Goal: Task Accomplishment & Management: Manage account settings

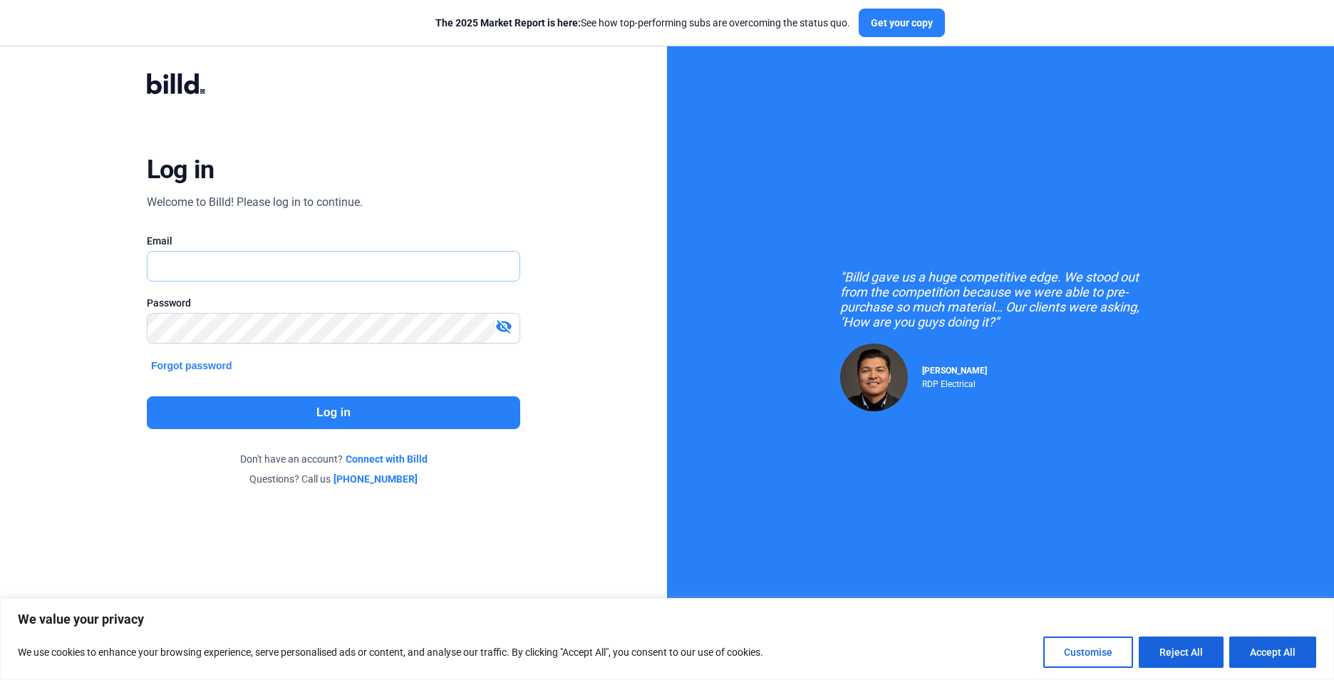
click at [326, 256] on input "text" at bounding box center [333, 266] width 372 height 29
type input "[PERSON_NAME][EMAIL_ADDRESS][DOMAIN_NAME]"
click at [391, 410] on button "Log in" at bounding box center [333, 412] width 373 height 33
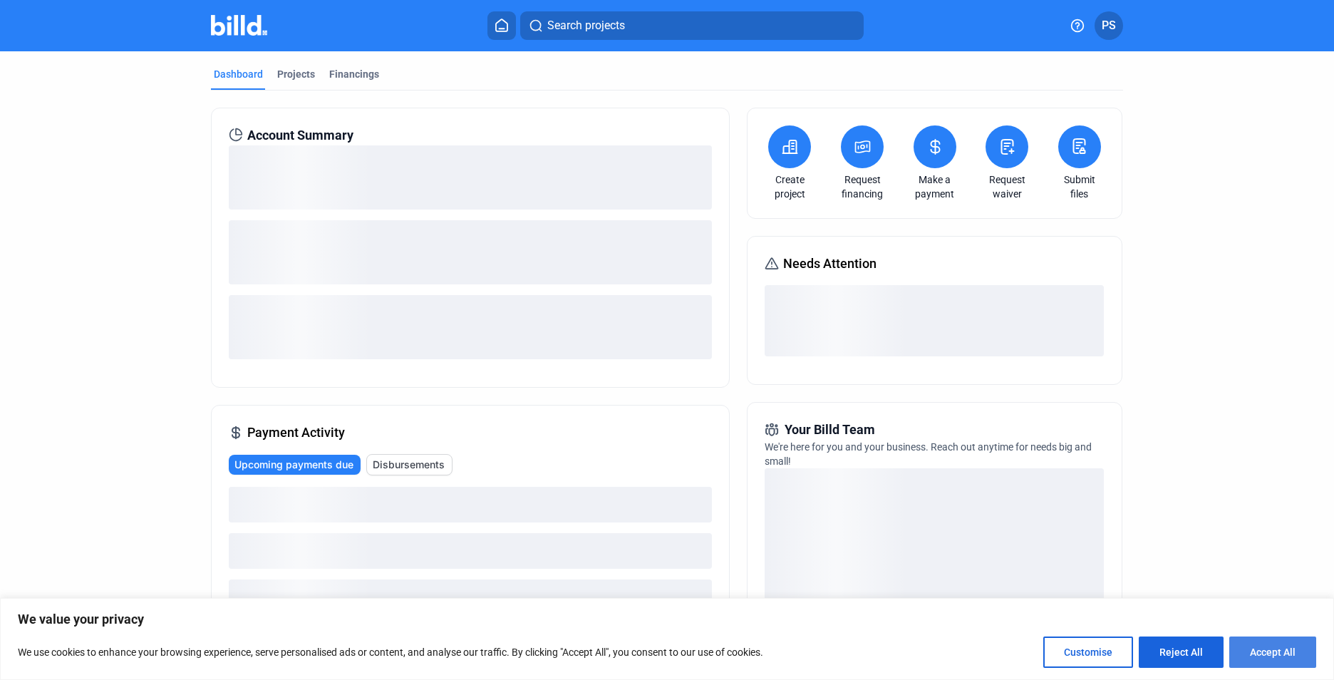
click at [1248, 653] on button "Accept All" at bounding box center [1272, 651] width 87 height 31
checkbox input "true"
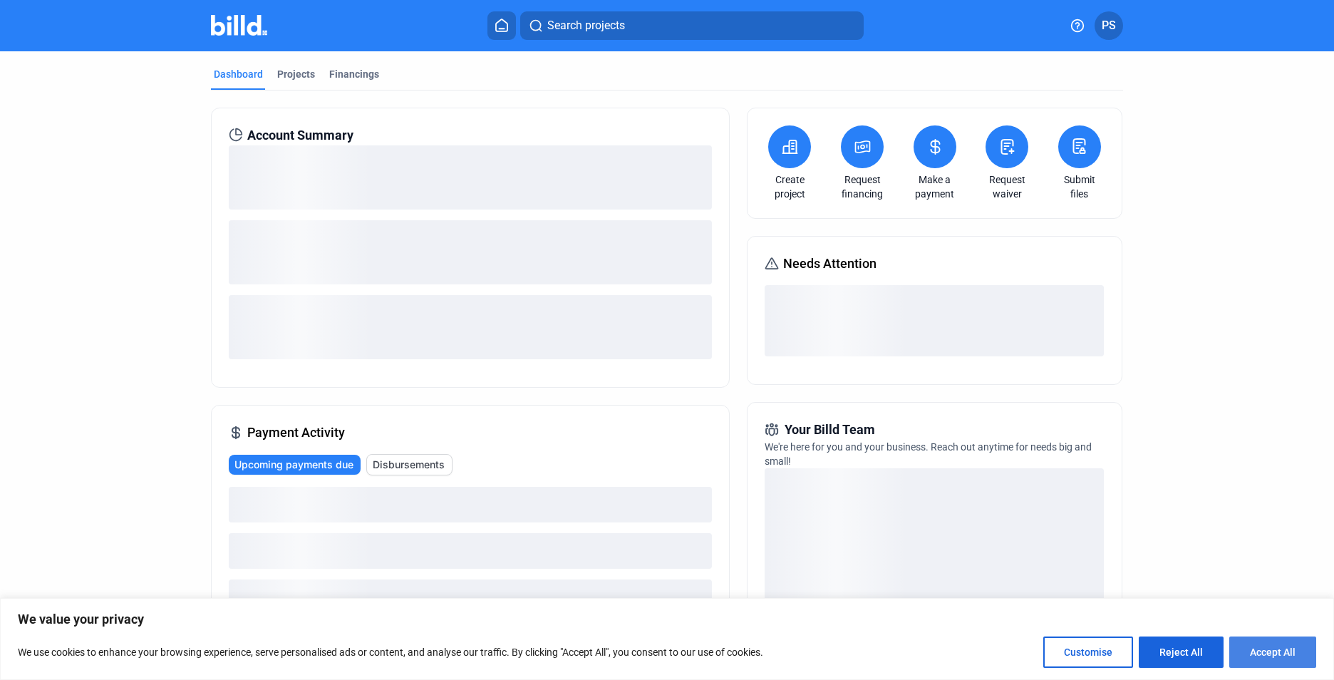
checkbox input "true"
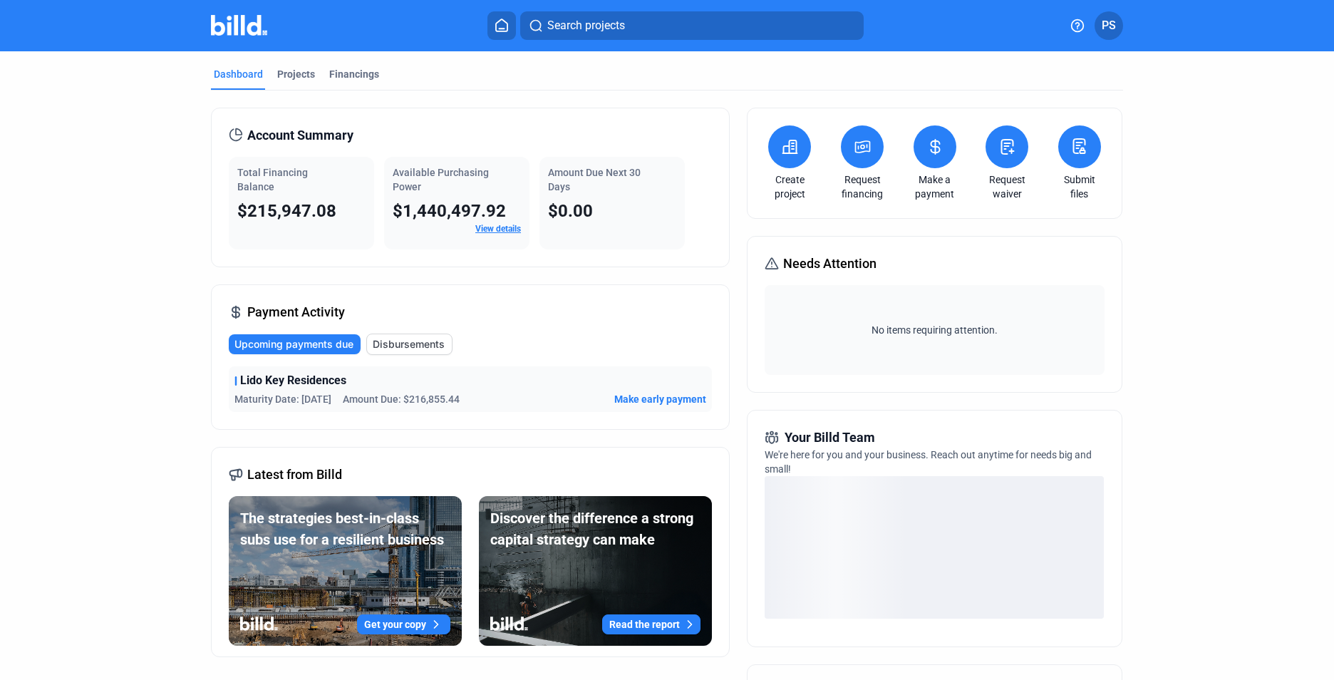
click at [408, 344] on span "Disbursements" at bounding box center [409, 344] width 72 height 14
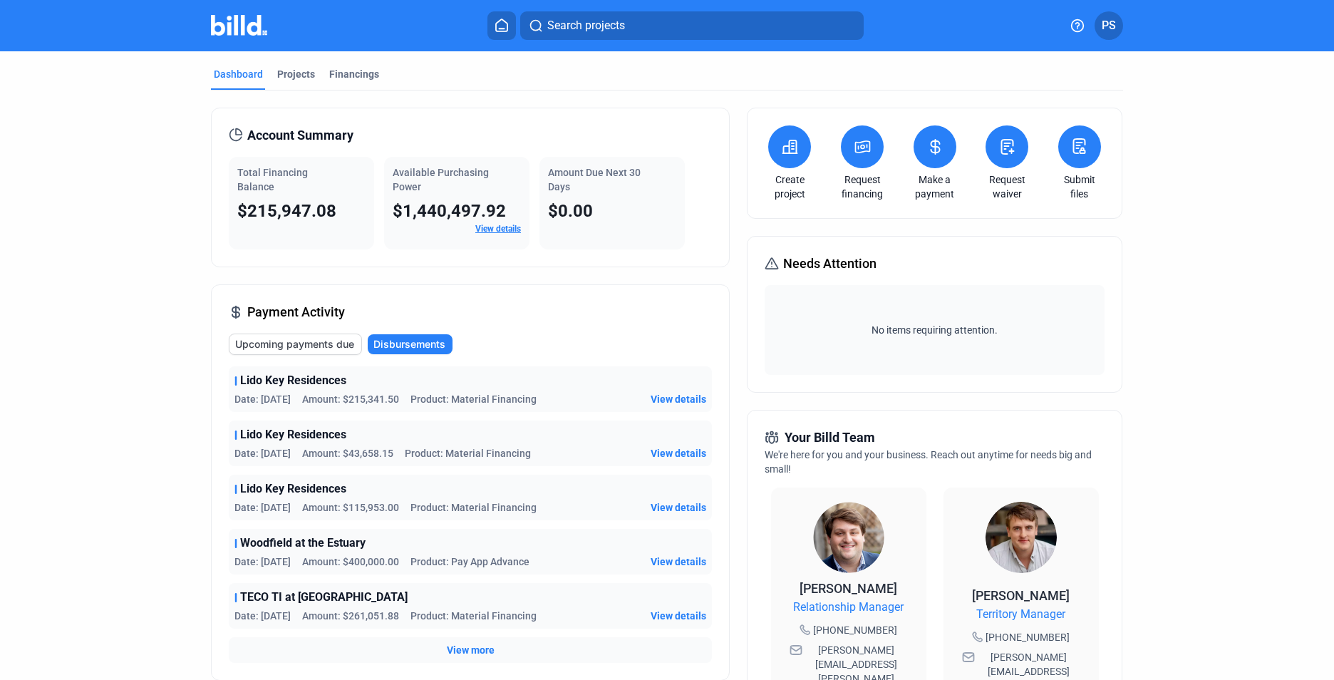
click at [926, 146] on icon at bounding box center [935, 146] width 18 height 17
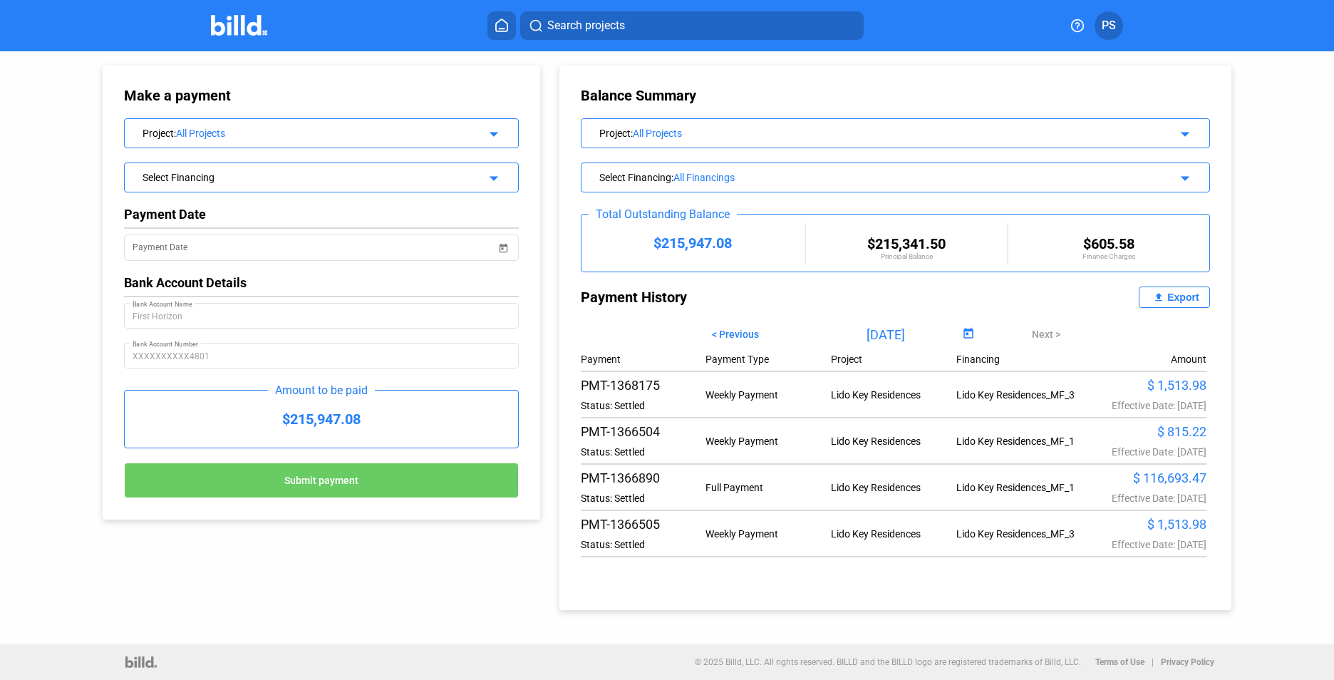
click at [1108, 36] on button "PS" at bounding box center [1108, 25] width 29 height 29
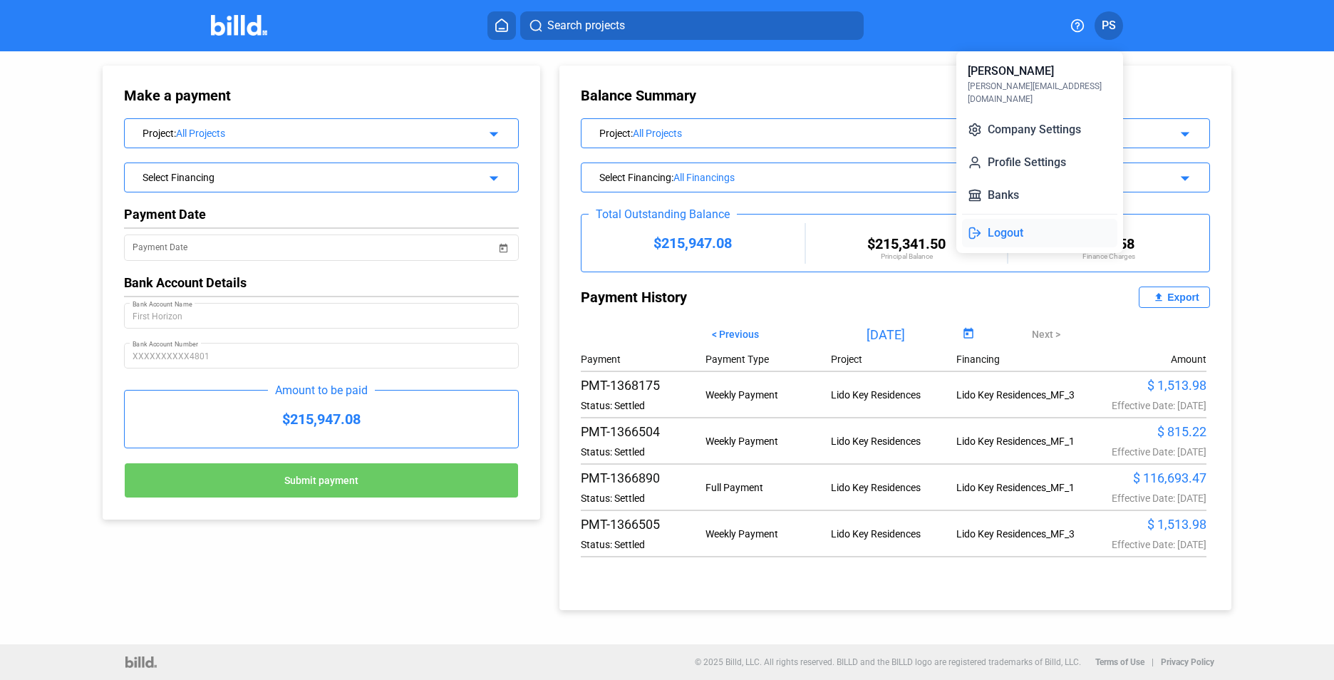
click at [1015, 221] on button "Logout" at bounding box center [1039, 233] width 155 height 29
